Goal: Task Accomplishment & Management: Manage account settings

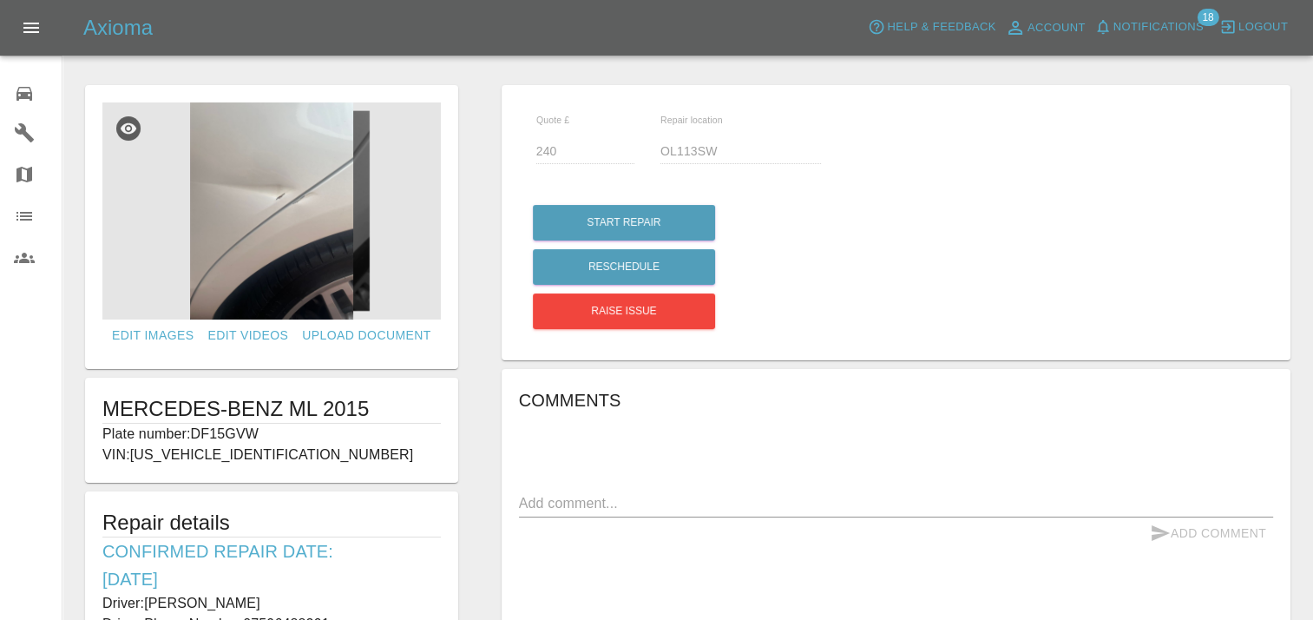
click at [23, 102] on icon at bounding box center [24, 93] width 21 height 21
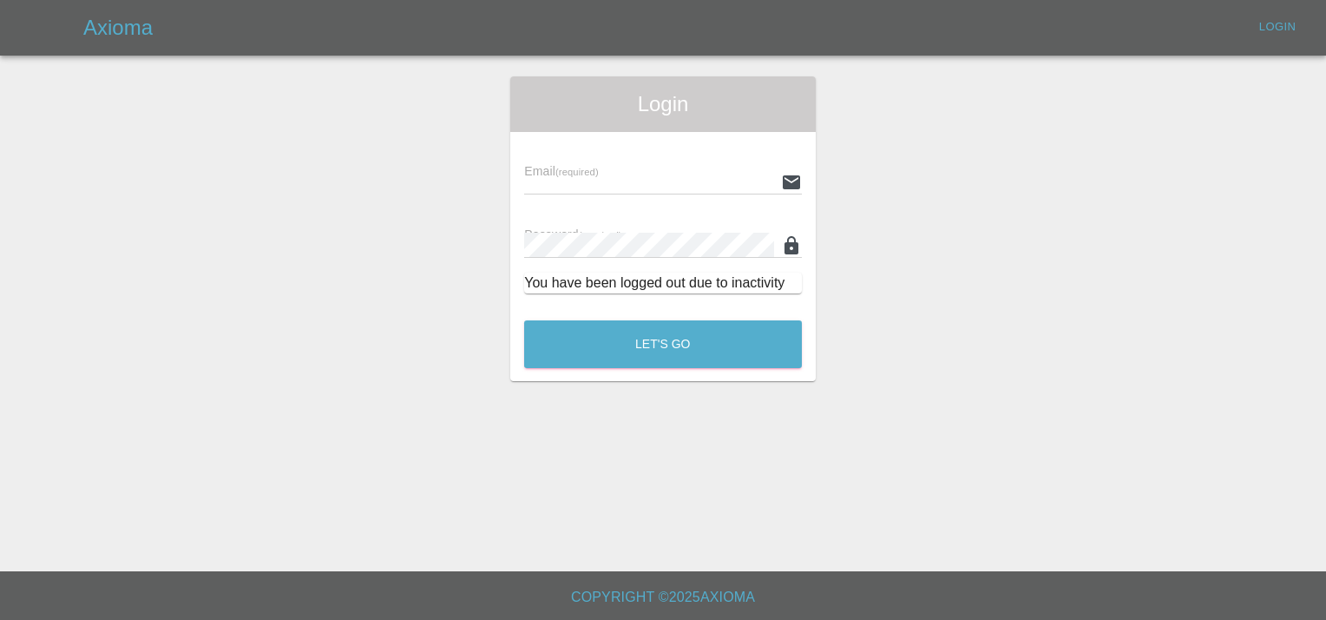
type input "INFO@VEHICLESMARTREPAIRS.CO.UK"
